Goal: Information Seeking & Learning: Learn about a topic

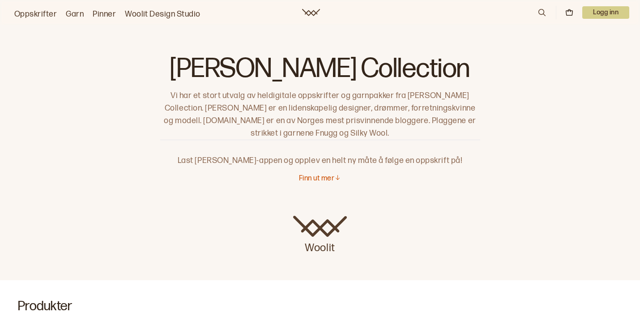
click at [22, 10] on link "Oppskrifter" at bounding box center [35, 14] width 42 height 13
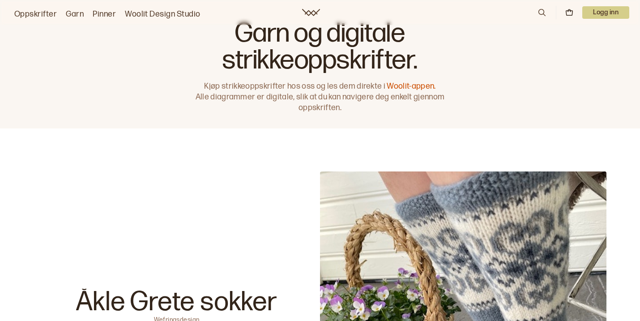
click at [537, 12] on icon at bounding box center [542, 13] width 10 height 10
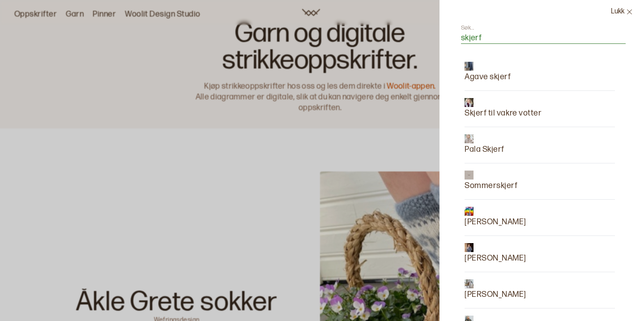
type input "skjerf"
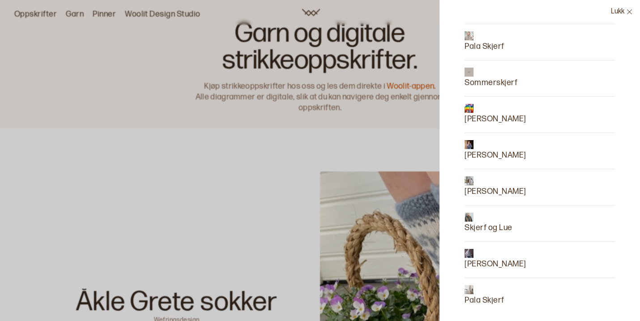
scroll to position [102, 0]
click at [485, 302] on p "Pala Skjerf" at bounding box center [484, 300] width 40 height 13
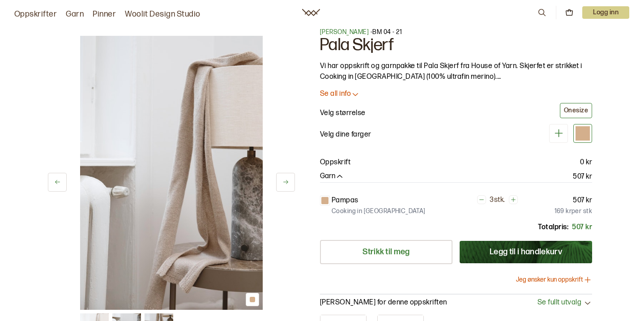
scroll to position [7, 0]
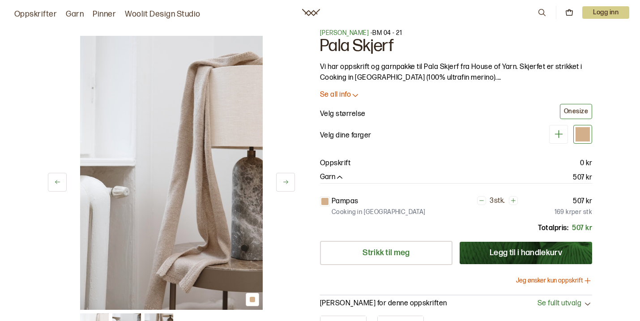
click at [347, 93] on p "Se all info" at bounding box center [335, 94] width 31 height 9
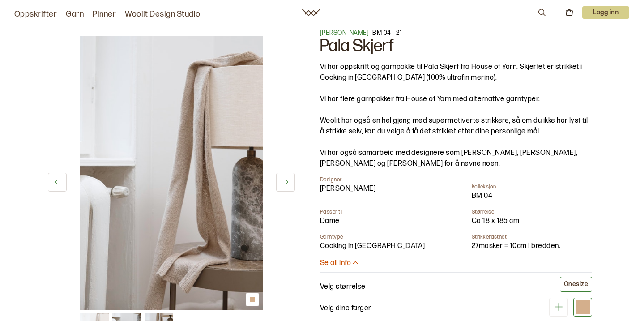
click at [279, 188] on button at bounding box center [285, 182] width 19 height 19
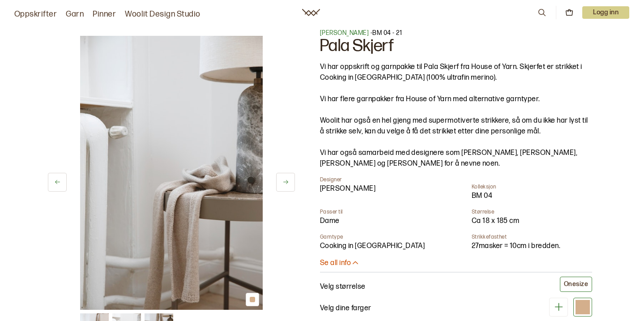
click at [280, 188] on button at bounding box center [285, 182] width 19 height 19
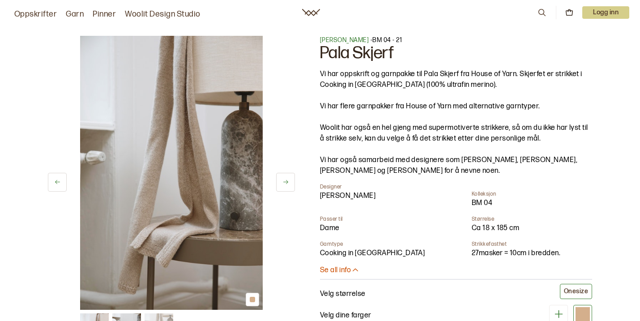
scroll to position [0, 0]
